Goal: Task Accomplishment & Management: Manage account settings

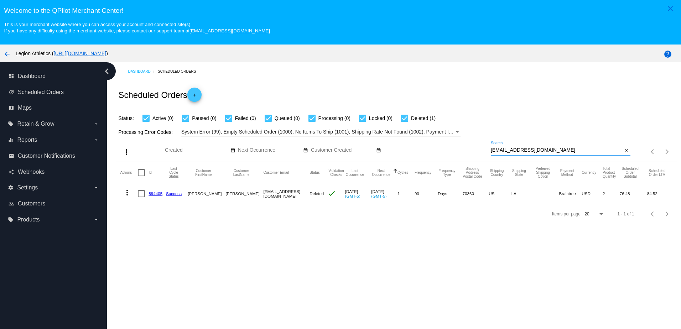
drag, startPoint x: 539, startPoint y: 151, endPoint x: 471, endPoint y: 157, distance: 67.9
click at [471, 157] on div "more_vert Aug Jan Feb Mar [DATE]" at bounding box center [396, 148] width 560 height 25
type input ","
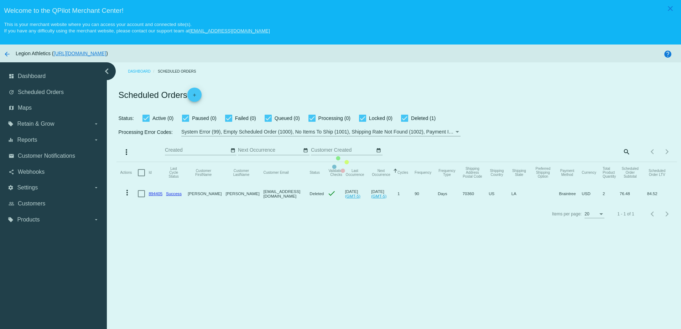
click at [619, 162] on mat-table "Actions Id Last Cycle Status Customer FirstName Customer LastName Customer Emai…" at bounding box center [396, 183] width 560 height 42
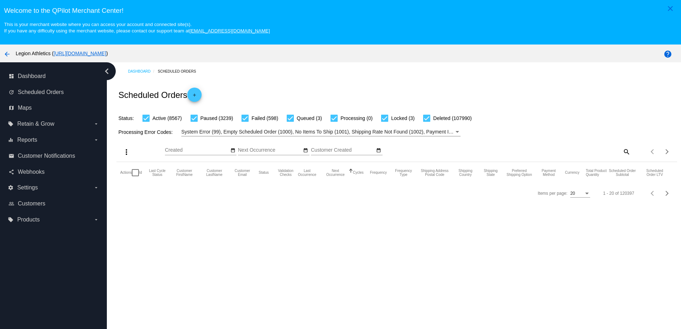
click at [630, 151] on div "Items per page: 20 1 - 20 of 120397" at bounding box center [653, 152] width 47 height 20
click at [624, 151] on mat-icon "search" at bounding box center [626, 151] width 9 height 11
click at [593, 152] on input "Search" at bounding box center [561, 150] width 140 height 6
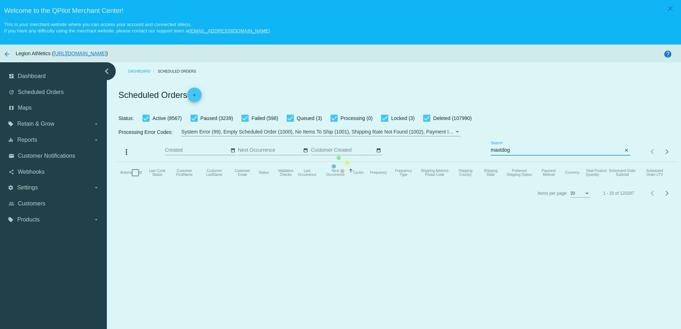
type input "maxtdog@optonline.net"
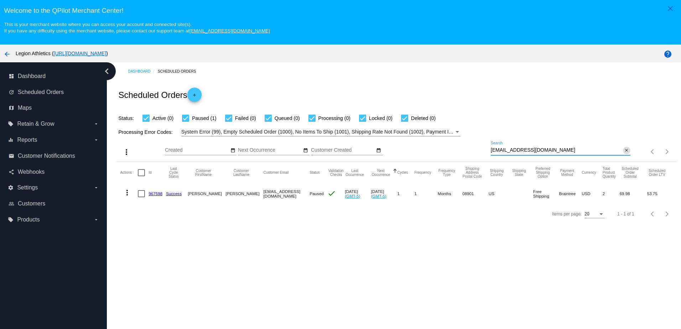
click at [624, 153] on mat-icon "close" at bounding box center [626, 151] width 5 height 6
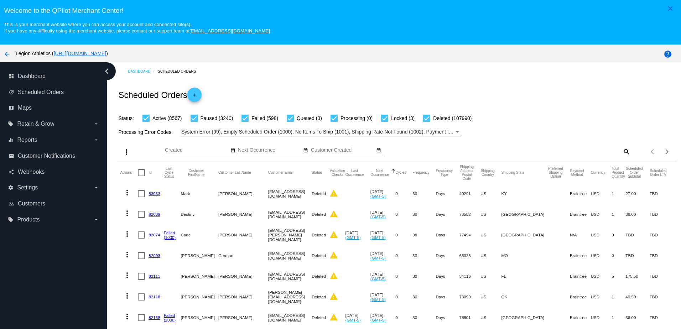
click at [622, 152] on mat-icon "search" at bounding box center [626, 151] width 9 height 11
click at [576, 152] on input "Search" at bounding box center [561, 150] width 140 height 6
paste input "elias.antypas@gmail.com"
type input "elias.antypas@gmail.com"
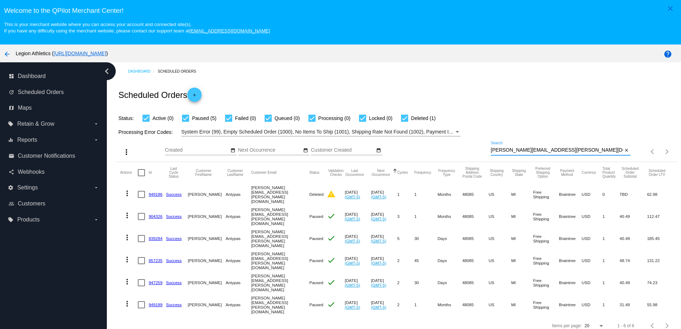
scroll to position [36, 0]
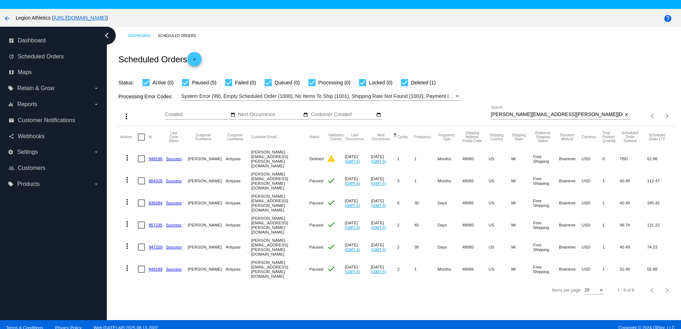
click at [191, 141] on button "Customer FirstName" at bounding box center [203, 137] width 31 height 8
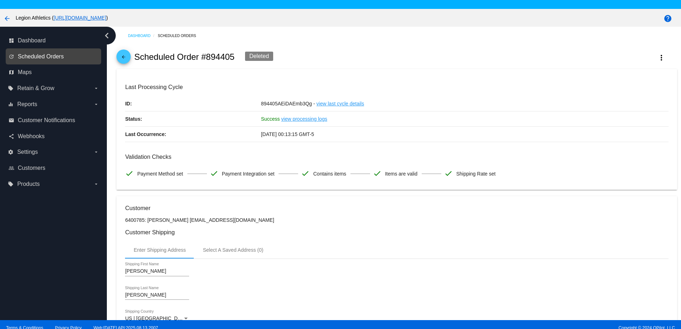
click at [47, 54] on span "Scheduled Orders" at bounding box center [41, 56] width 46 height 6
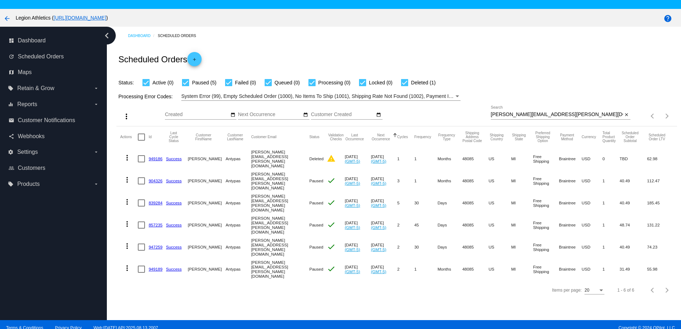
drag, startPoint x: 152, startPoint y: 246, endPoint x: 137, endPoint y: 305, distance: 60.5
click at [137, 305] on div "Dashboard Scheduled Orders Scheduled Orders add Status: Active (0) Paused (5) F…" at bounding box center [394, 173] width 574 height 293
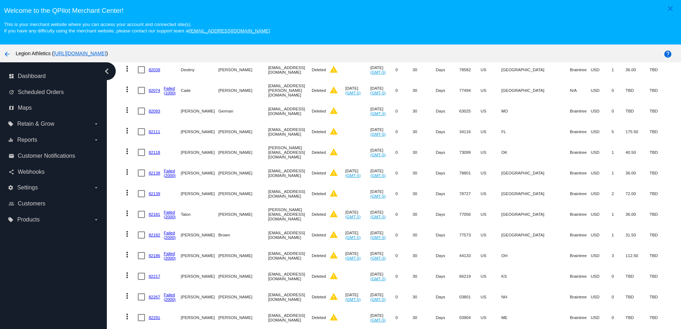
scroll to position [36, 0]
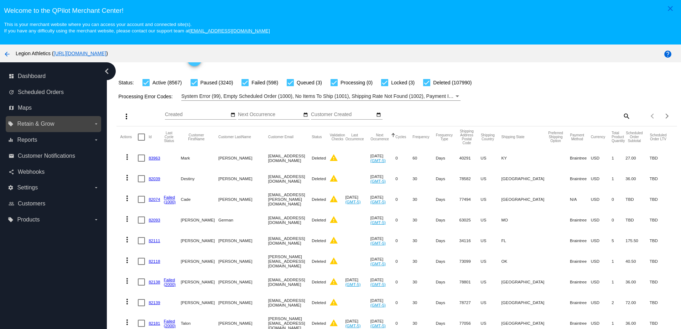
click at [52, 129] on label "local_offer Retain & Grow arrow_drop_down" at bounding box center [53, 123] width 91 height 11
click at [0, 0] on input "local_offer Retain & Grow arrow_drop_down" at bounding box center [0, 0] width 0 height 0
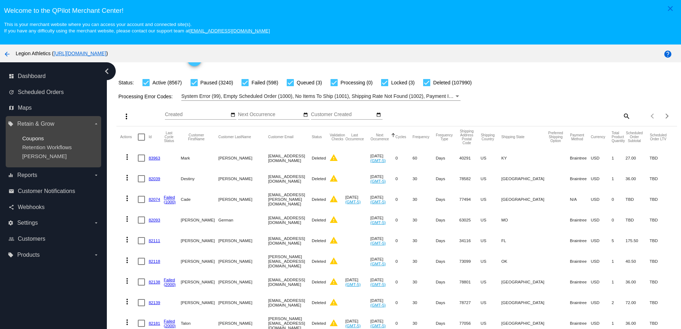
click at [37, 140] on span "Coupons" at bounding box center [33, 138] width 22 height 6
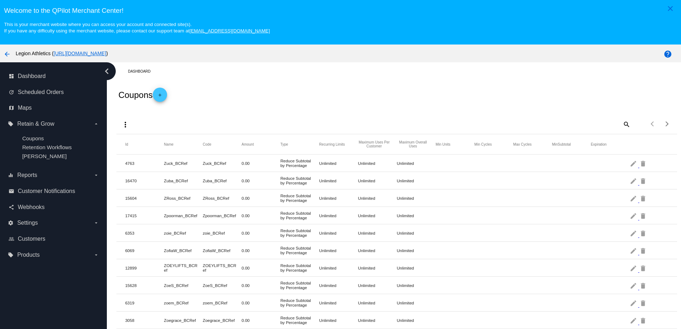
click at [161, 93] on span "add" at bounding box center [160, 96] width 9 height 17
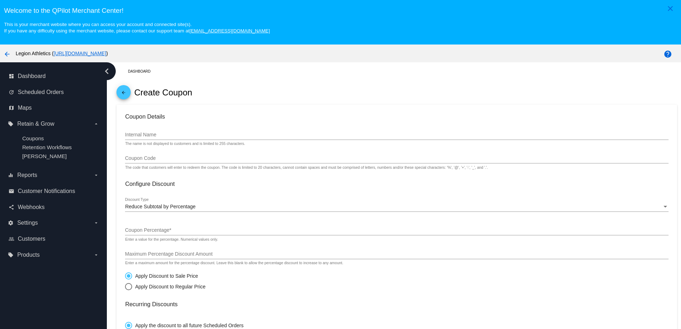
click at [164, 133] on div "Internal Name" at bounding box center [396, 133] width 543 height 14
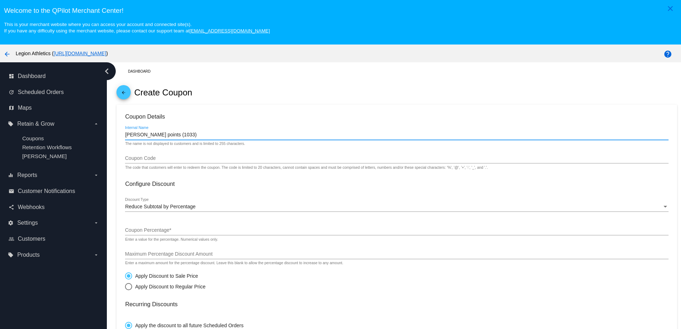
type input "Elias Antypas points (1033)"
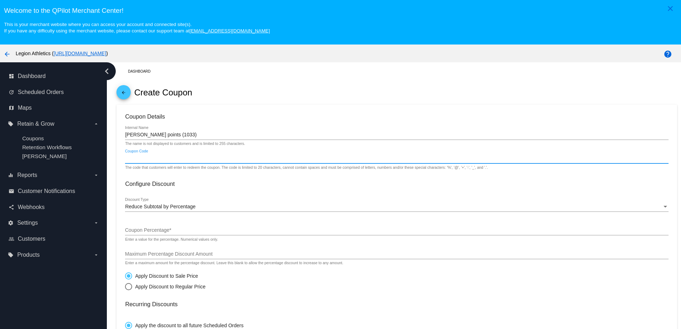
click at [150, 161] on input "Coupon Code" at bounding box center [396, 159] width 543 height 6
type input "EliasPoints"
click at [158, 208] on span "Reduce Subtotal by Percentage" at bounding box center [160, 207] width 70 height 6
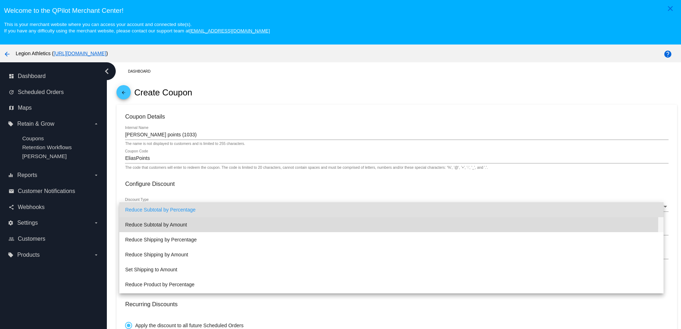
click at [162, 221] on span "Reduce Subtotal by Amount" at bounding box center [391, 224] width 532 height 15
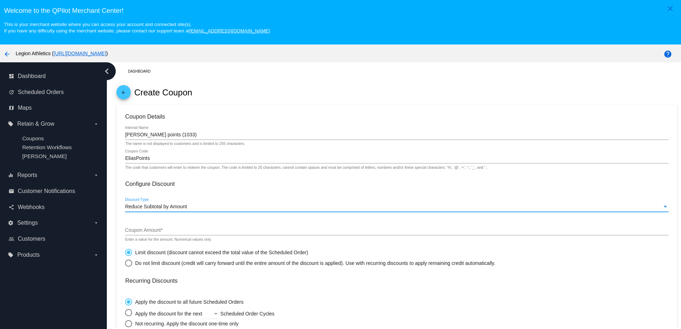
click at [153, 240] on div "Enter a value for the amount. Numerical values only." at bounding box center [168, 239] width 87 height 4
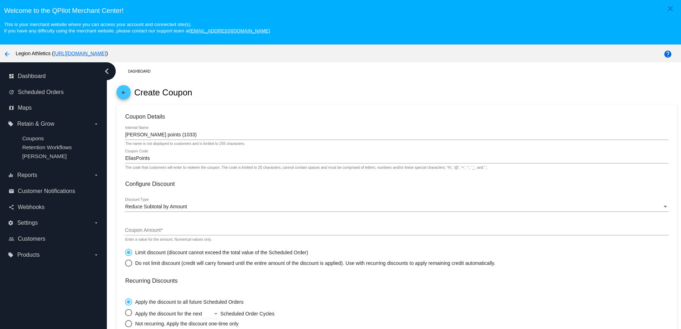
click at [153, 232] on input "Coupon Amount *" at bounding box center [396, 230] width 543 height 6
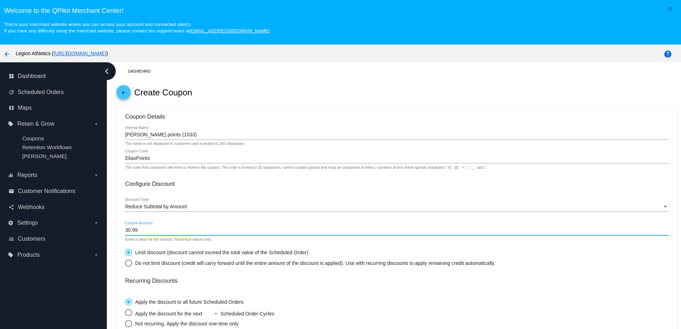
type input "30.99"
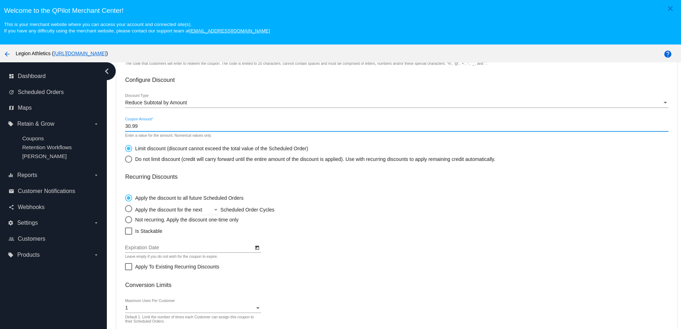
scroll to position [107, 0]
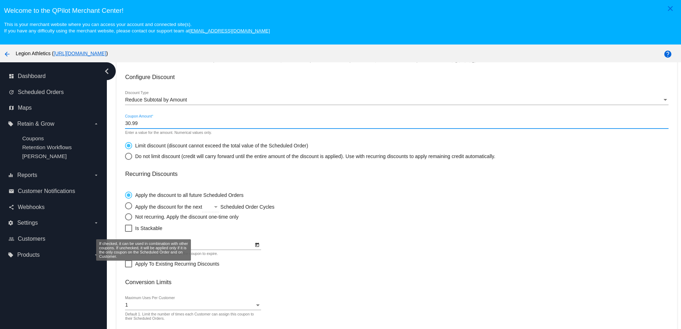
click at [155, 230] on span "Is Stackable" at bounding box center [148, 228] width 27 height 9
click at [129, 232] on input "Is Stackable" at bounding box center [128, 232] width 0 height 0
checkbox input "true"
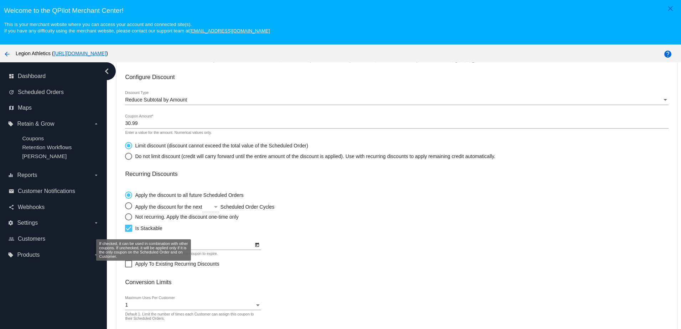
click at [154, 220] on div "Not recurring. Apply the discount one-time only" at bounding box center [185, 217] width 106 height 6
click at [125, 217] on input "Not recurring. Apply the discount one-time only" at bounding box center [125, 216] width 0 height 0
radio input "true"
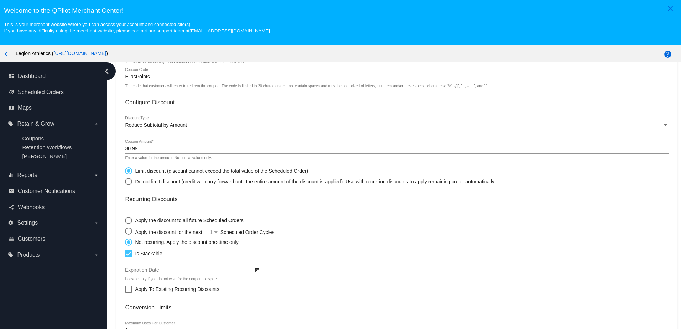
scroll to position [36, 0]
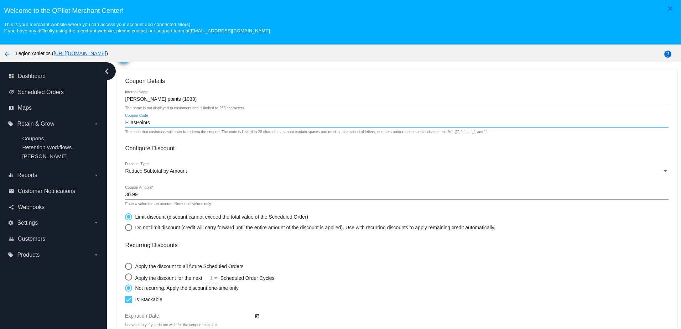
drag, startPoint x: 150, startPoint y: 125, endPoint x: 128, endPoint y: 126, distance: 22.1
click at [128, 126] on input "EliasPoints" at bounding box center [396, 123] width 543 height 6
click at [163, 124] on input "EliasPoints" at bounding box center [396, 123] width 543 height 6
drag, startPoint x: 158, startPoint y: 125, endPoint x: 122, endPoint y: 125, distance: 36.0
click at [122, 125] on mat-card "Coupon Details Elias Antypas points (1033) Internal Name The name is not displa…" at bounding box center [396, 263] width 560 height 388
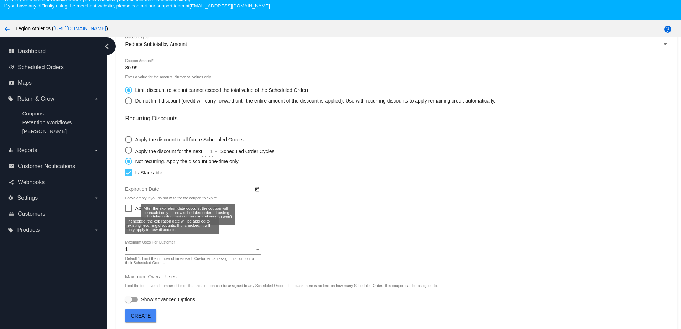
scroll to position [46, 0]
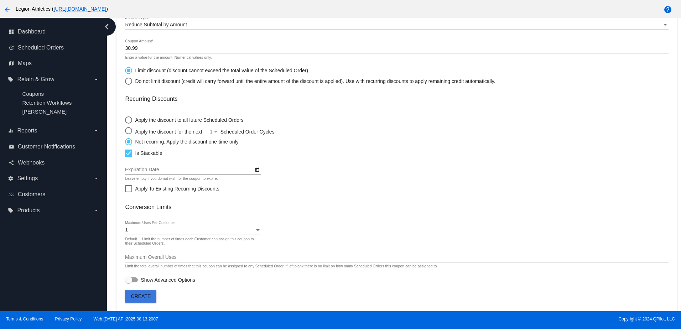
click at [143, 293] on span "Create" at bounding box center [141, 296] width 20 height 6
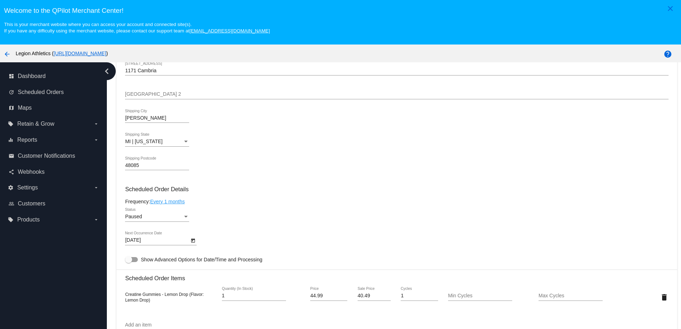
scroll to position [356, 0]
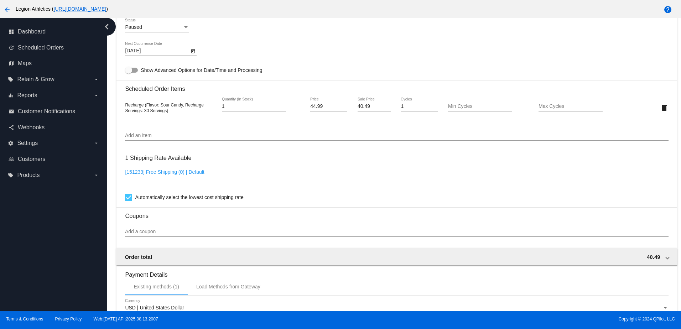
scroll to position [451, 0]
click at [165, 236] on input "Add a coupon" at bounding box center [396, 233] width 543 height 6
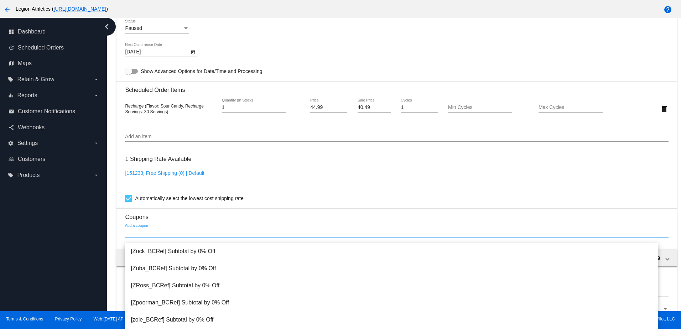
paste input "EliasPoints"
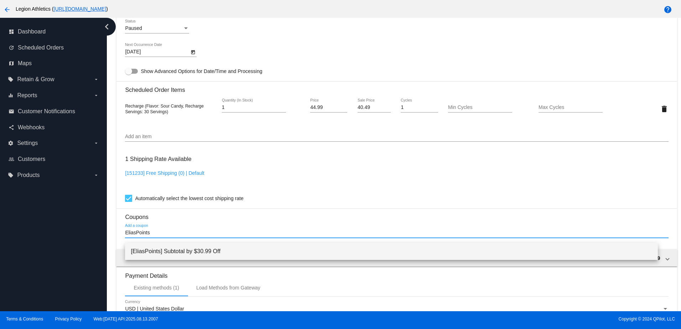
type input "EliasPoints"
click at [185, 257] on span "[EliasPoints] Subtotal by $30.99 Off" at bounding box center [391, 251] width 521 height 17
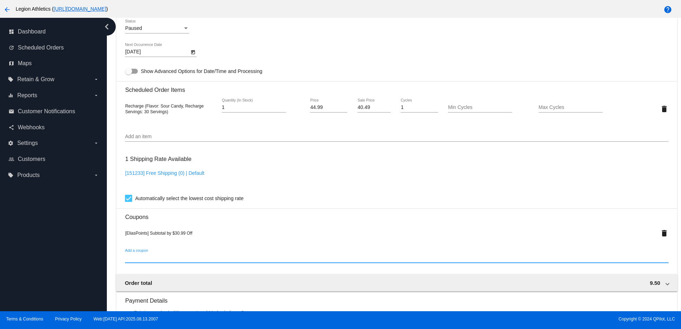
scroll to position [618, 0]
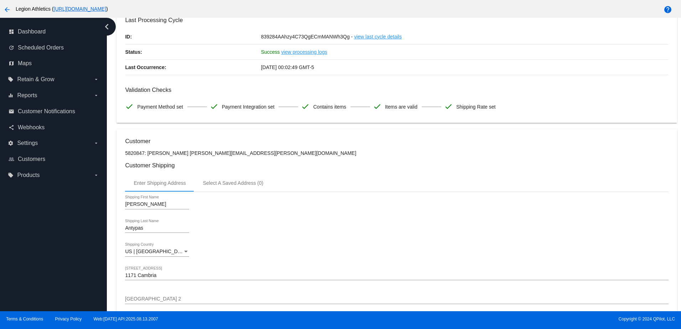
scroll to position [0, 0]
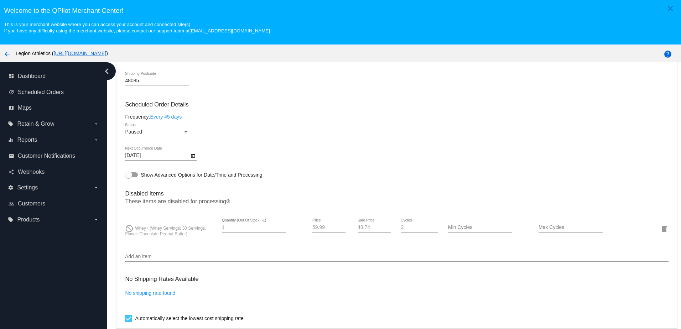
scroll to position [463, 0]
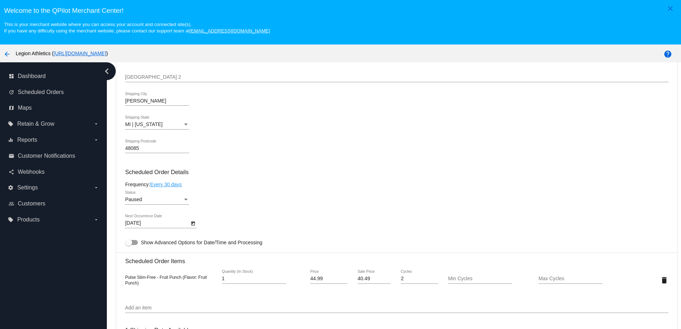
scroll to position [356, 0]
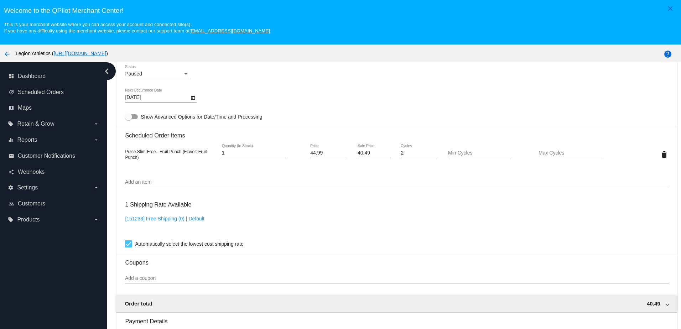
scroll to position [463, 0]
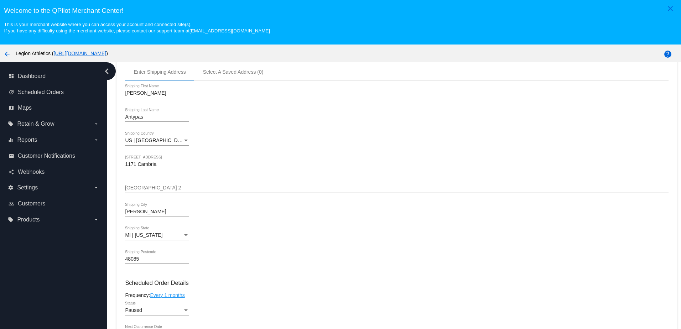
scroll to position [392, 0]
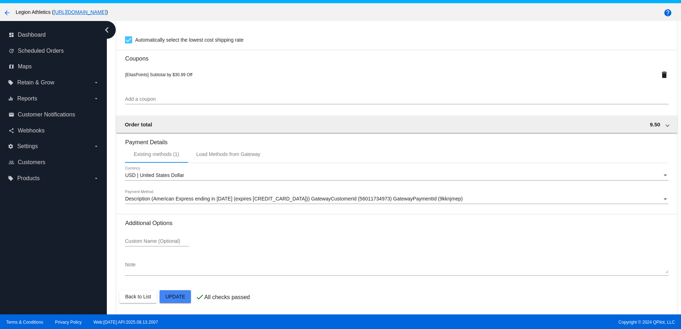
scroll to position [46, 0]
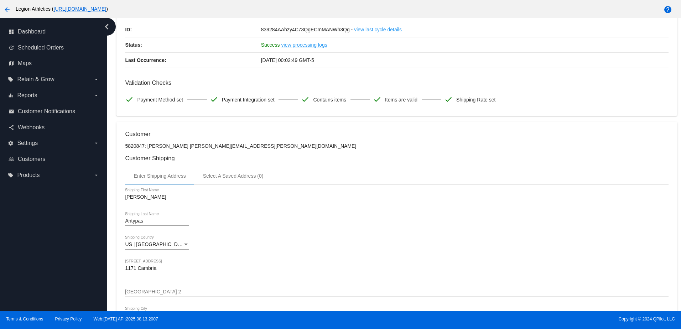
scroll to position [0, 0]
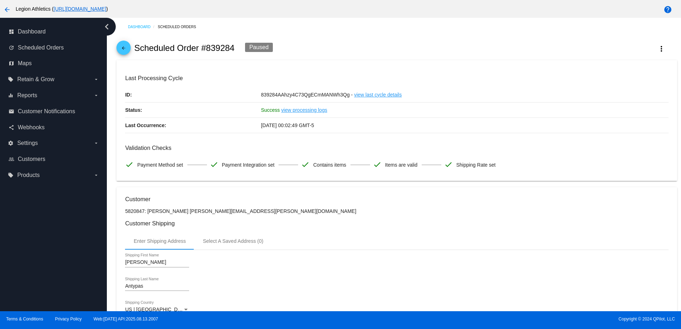
drag, startPoint x: 231, startPoint y: 49, endPoint x: 201, endPoint y: 52, distance: 29.3
click at [201, 52] on h2 "Scheduled Order #839284" at bounding box center [184, 48] width 100 height 10
copy h2 "#839284"
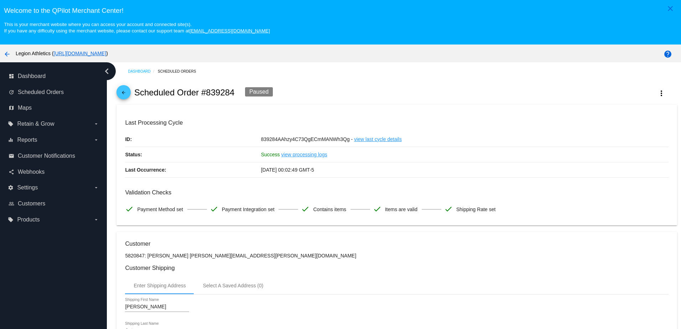
click at [514, 74] on div "Dashboard Scheduled Orders" at bounding box center [402, 71] width 549 height 11
click at [657, 94] on mat-icon "more_vert" at bounding box center [661, 93] width 9 height 9
click at [589, 168] on span "Process Now" at bounding box center [601, 168] width 29 height 6
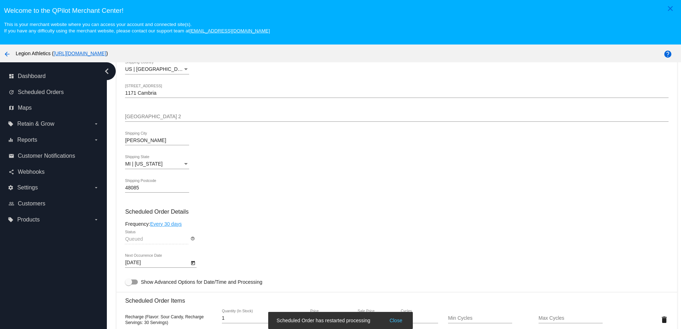
scroll to position [498, 0]
